Goal: Information Seeking & Learning: Learn about a topic

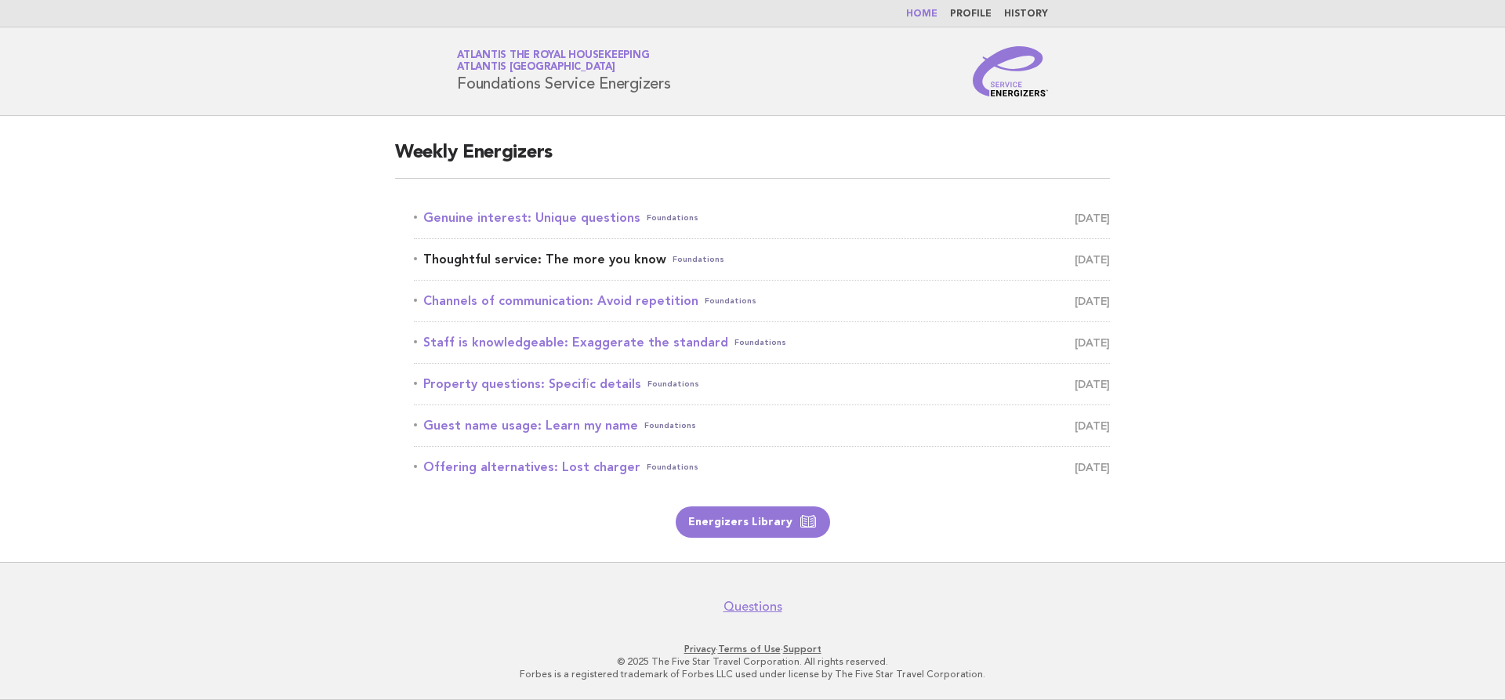
click at [535, 267] on link "Thoughtful service: The more you know Foundations September 24" at bounding box center [762, 259] width 696 height 22
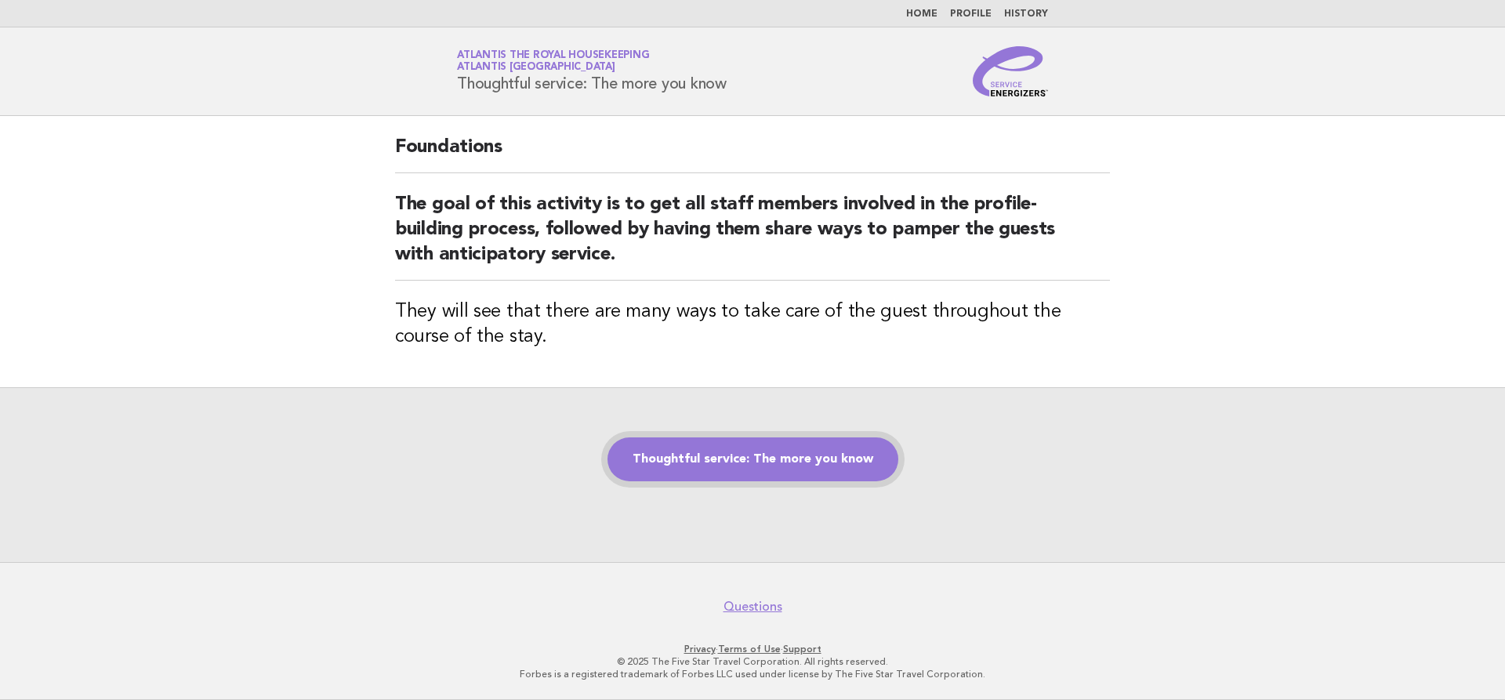
click at [733, 459] on link "Thoughtful service: The more you know" at bounding box center [752, 459] width 291 height 44
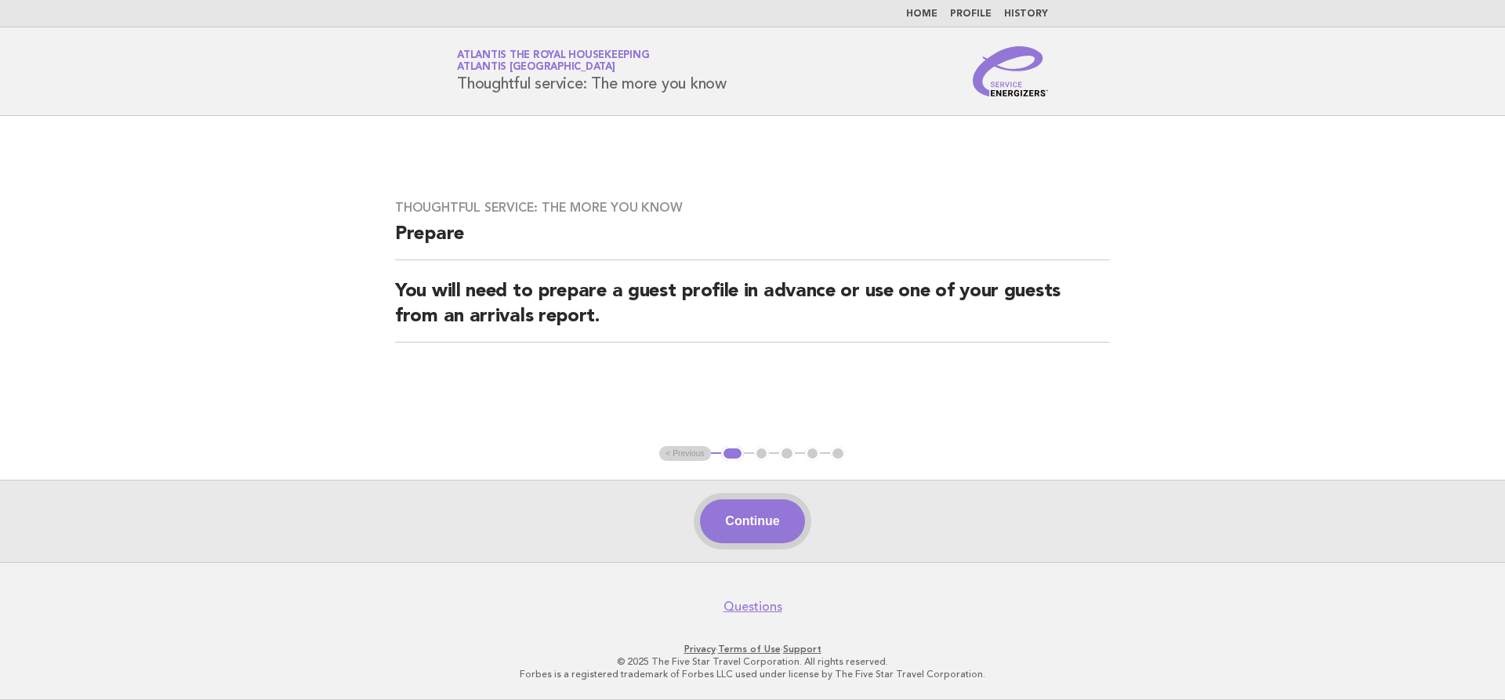
click at [770, 513] on button "Continue" at bounding box center [752, 521] width 104 height 44
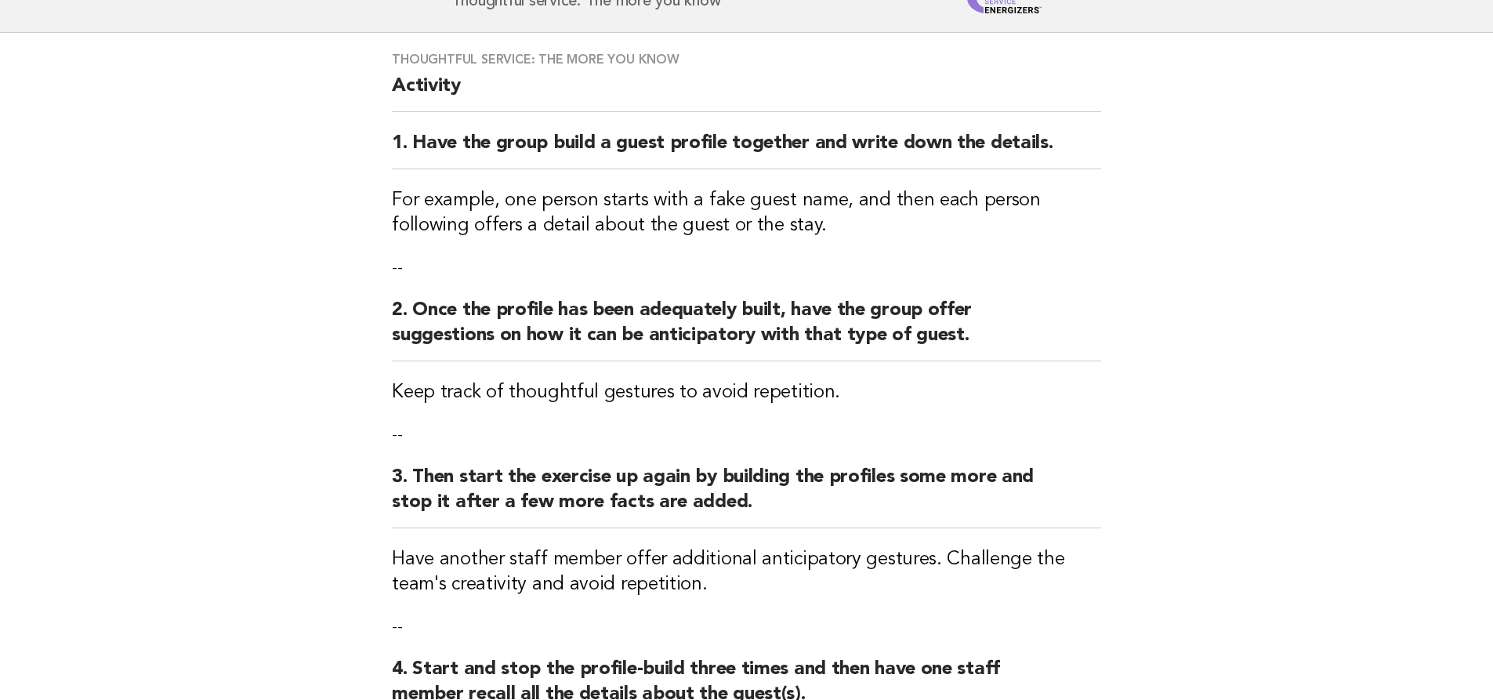
scroll to position [157, 0]
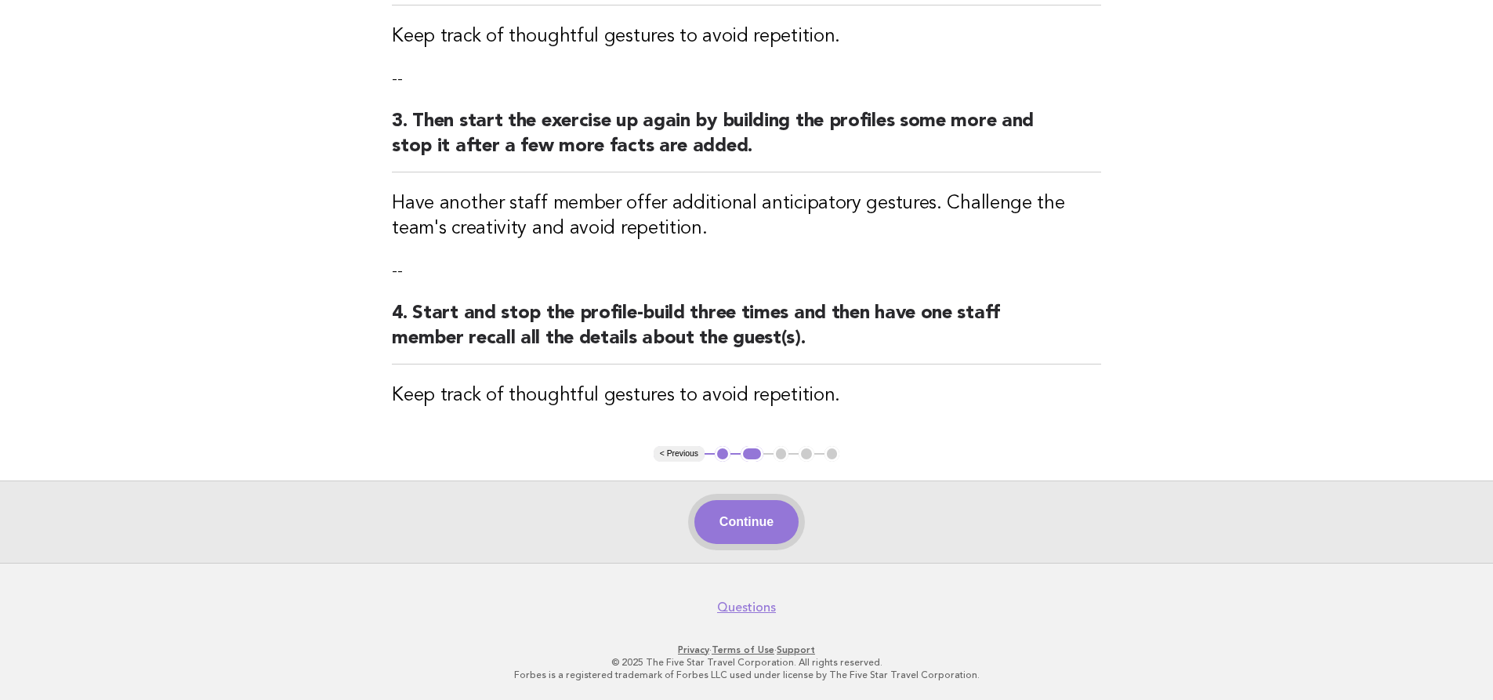
click at [734, 526] on button "Continue" at bounding box center [746, 522] width 104 height 44
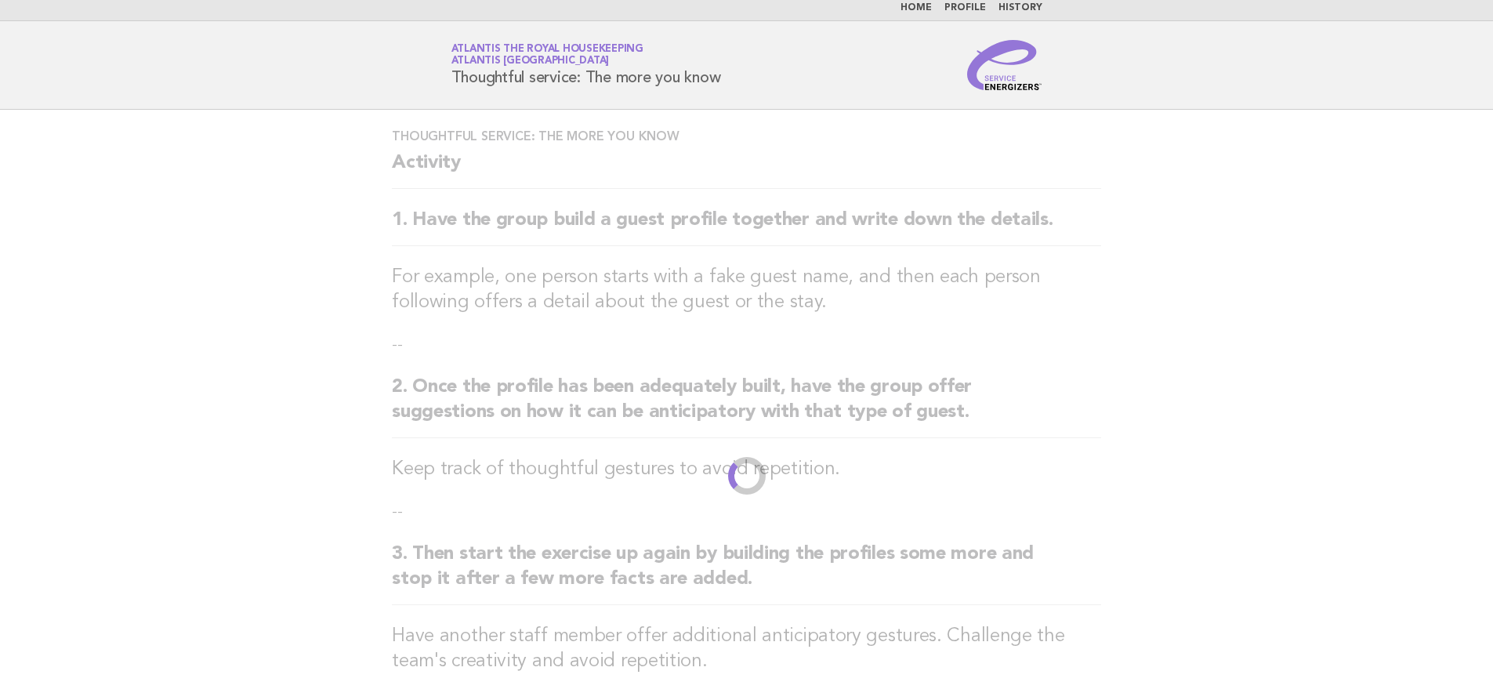
scroll to position [0, 0]
